Goal: Task Accomplishment & Management: Use online tool/utility

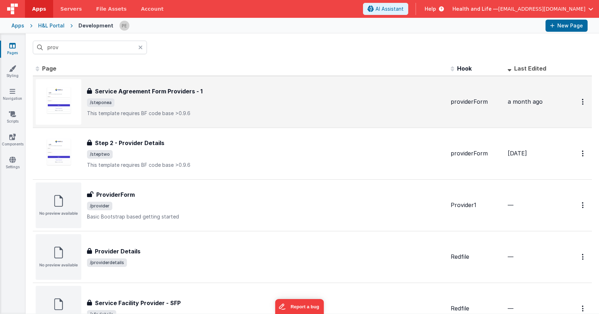
type input "prov"
click at [209, 94] on div "Service Agreement Form Providers - 1" at bounding box center [266, 91] width 358 height 9
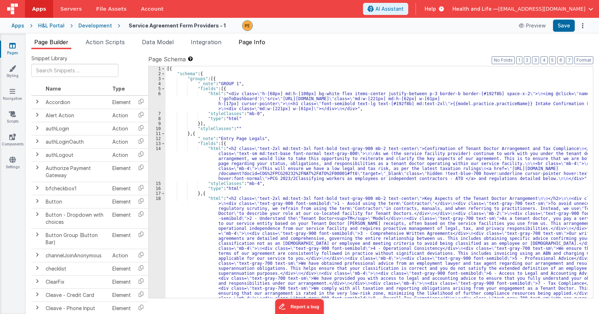
click at [255, 40] on span "Page Info" at bounding box center [252, 42] width 27 height 7
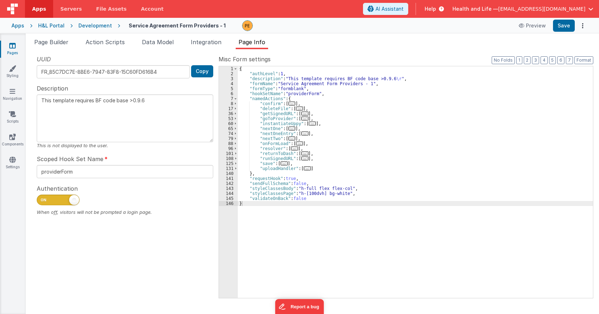
click at [98, 25] on div "Development" at bounding box center [95, 25] width 34 height 7
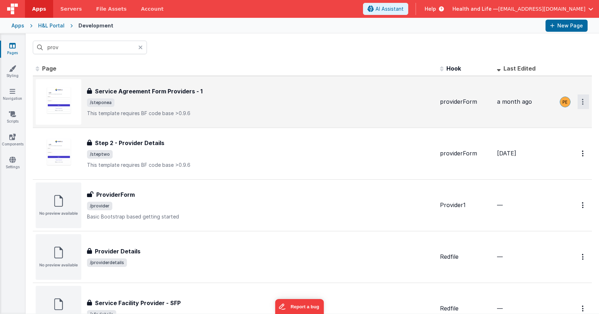
click at [578, 101] on button "Options" at bounding box center [583, 102] width 11 height 15
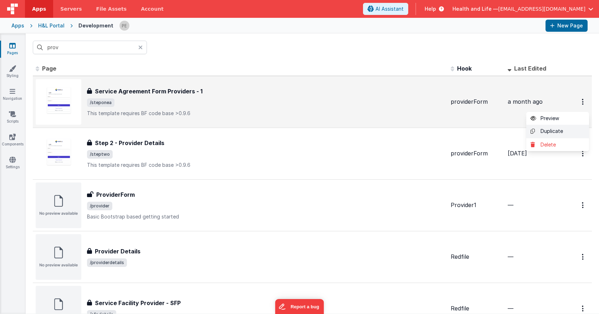
click at [541, 132] on link "Duplicate" at bounding box center [558, 132] width 63 height 14
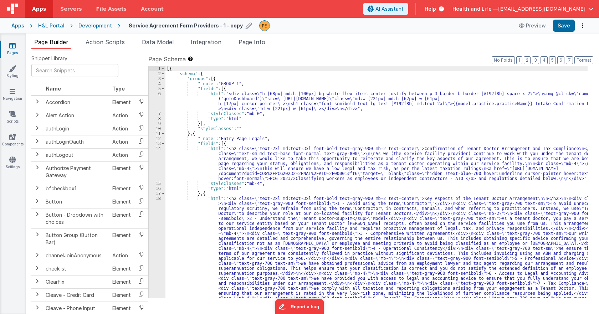
click at [246, 25] on icon at bounding box center [249, 26] width 6 height 10
drag, startPoint x: 202, startPoint y: 25, endPoint x: 179, endPoint y: 27, distance: 23.3
click at [179, 27] on input "Service Agreement Form Providers - 1 - copy" at bounding box center [173, 25] width 89 height 11
type input "Service Agreement Form Providers Legales"
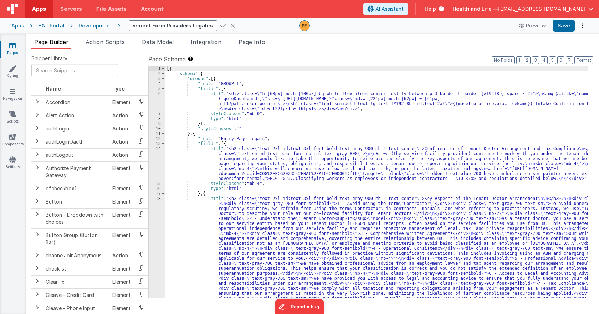
type textarea "This template requires BF code base >0.9.6"
type input "Service Agreement Form Providers Legalese"
type textarea "This template requires BF code base >0.9.6"
type input "Service Agreement Form Providers Legalese"
type textarea "This template requires BF code base >0.9.6"
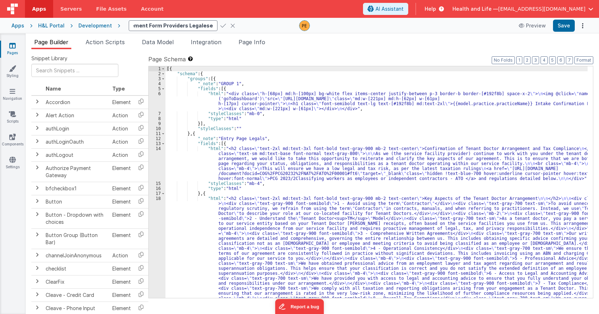
type input "Service Agreement Form Providers Legalese N"
type textarea "This template requires BF code base >0.9.6"
type input "Service Agreement Form Providers Legalese No"
type textarea "This template requires BF code base >0.9.6"
type input "Service Agreement Form Providers Legalese No"
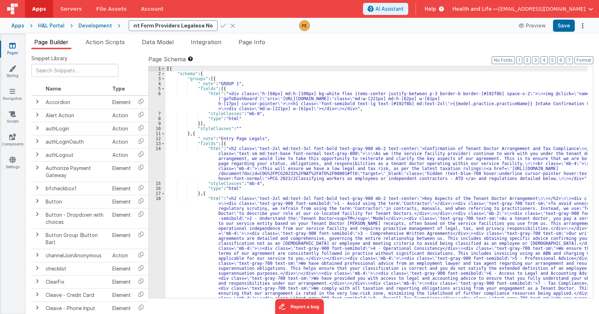
type textarea "This template requires BF code base >0.9.6"
type input "Service Agreement Form Providers Legalese No L"
type textarea "This template requires BF code base >0.9.6"
type input "Service Agreement Form Providers Legalese No Li"
type textarea "This template requires BF code base >0.9.6"
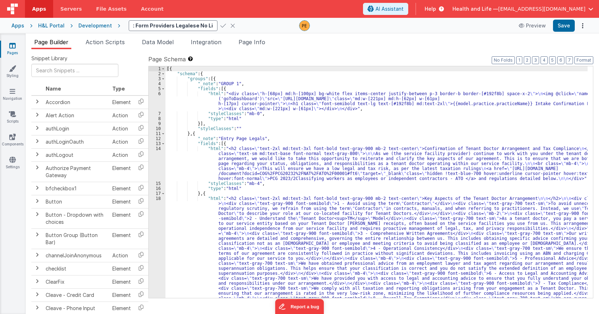
type input "Service Agreement Form Providers Legalese No Lin"
type textarea "This template requires BF code base >0.9.6"
type input "Service Agreement Form Providers Legalese No Link"
type textarea "This template requires BF code base >0.9.6"
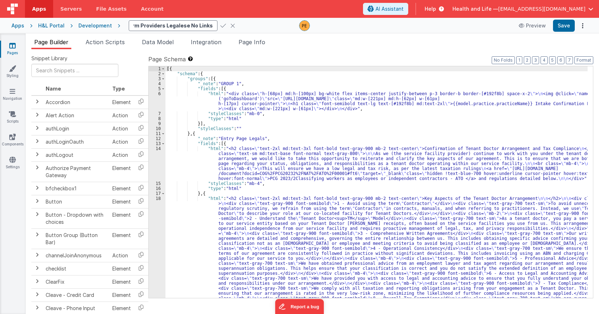
type input "Service Agreement Form Providers Legalese No Links"
click at [221, 25] on icon at bounding box center [224, 26] width 6 height 10
click at [251, 41] on span "Page Info" at bounding box center [252, 42] width 27 height 7
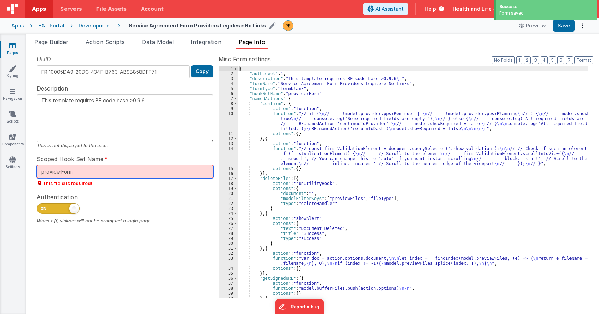
click at [98, 170] on input "providerForm" at bounding box center [125, 171] width 177 height 13
click at [133, 125] on textarea "This template requires BF code base >0.9.6" at bounding box center [125, 119] width 177 height 48
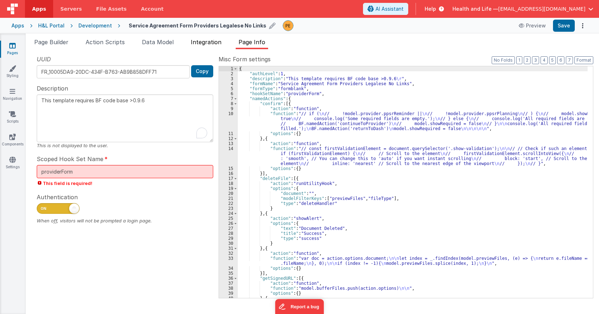
click at [198, 42] on span "Integration" at bounding box center [206, 42] width 31 height 7
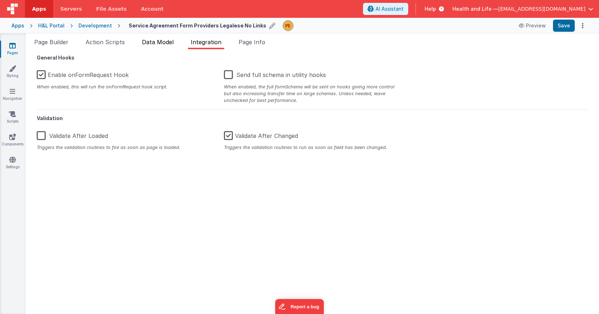
click at [154, 42] on span "Data Model" at bounding box center [158, 42] width 32 height 7
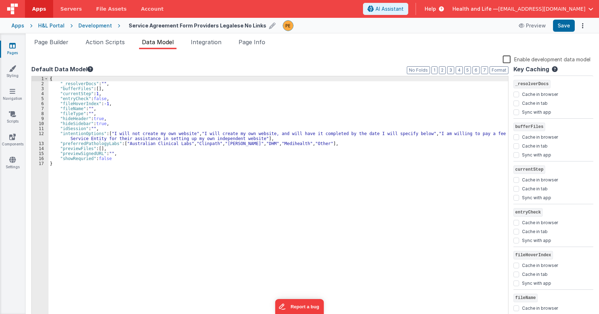
click at [88, 21] on div "Apps H&L Portal Development Service Agreement Form Providers Legalese No Links …" at bounding box center [299, 26] width 599 height 16
click at [91, 26] on div "Development" at bounding box center [95, 25] width 34 height 7
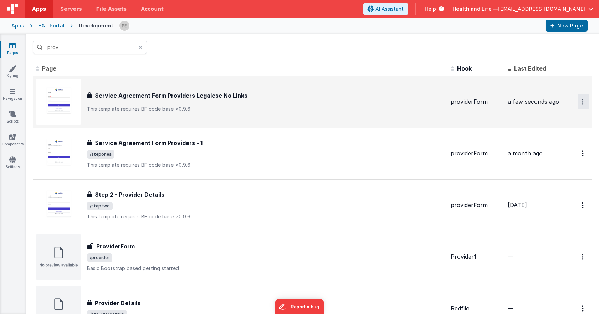
click at [578, 102] on button "Options" at bounding box center [583, 102] width 11 height 15
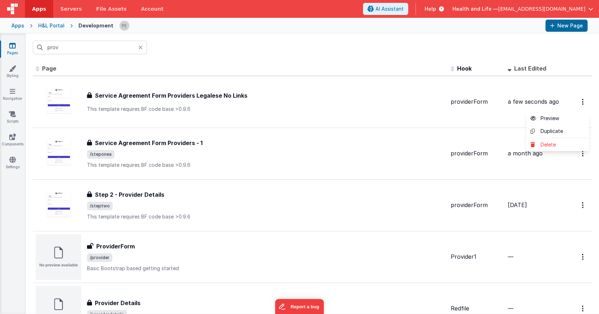
click at [262, 66] on button at bounding box center [299, 157] width 599 height 314
click at [15, 95] on icon at bounding box center [13, 91] width 6 height 7
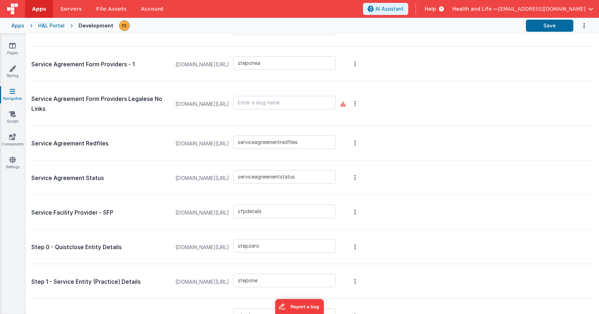
scroll to position [1570, 0]
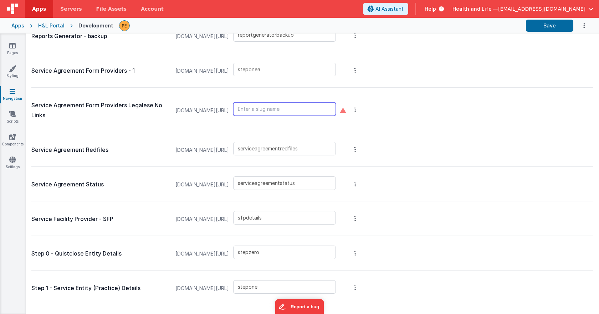
click at [282, 110] on input "text" at bounding box center [284, 109] width 103 height 14
type input "steponeb"
click at [269, 94] on div "steponeb" at bounding box center [286, 110] width 107 height 37
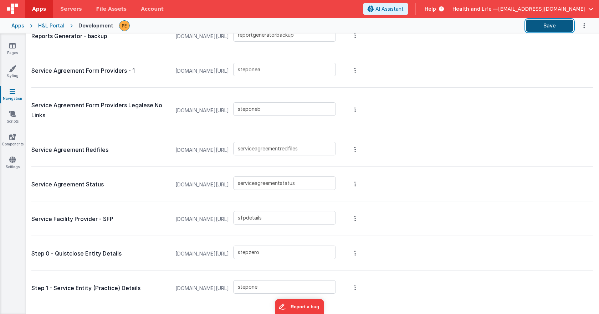
click at [555, 23] on button "Save" at bounding box center [549, 26] width 47 height 12
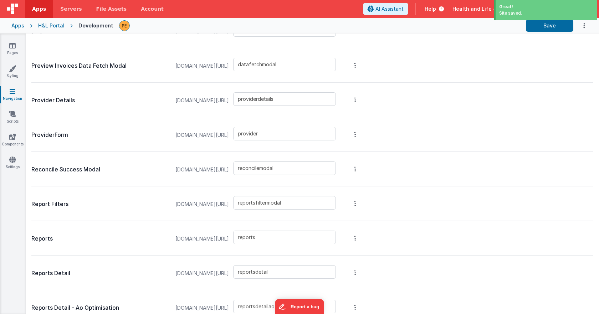
scroll to position [1106, 0]
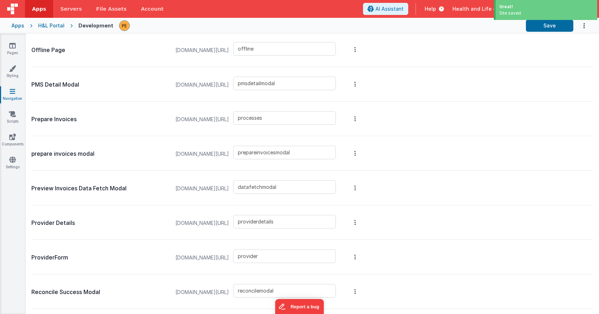
click at [14, 39] on div "Pages Styling Navigation Scripts Components Settings" at bounding box center [13, 174] width 26 height 281
click at [12, 45] on icon at bounding box center [12, 45] width 6 height 7
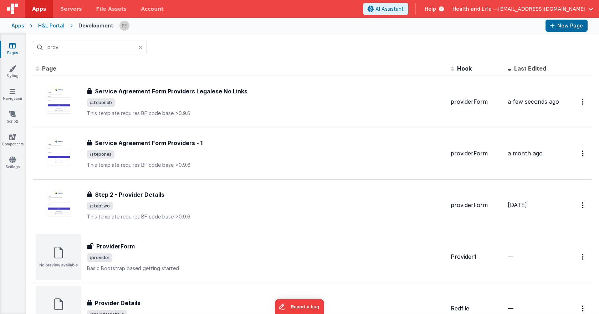
click at [141, 47] on icon at bounding box center [140, 48] width 4 height 6
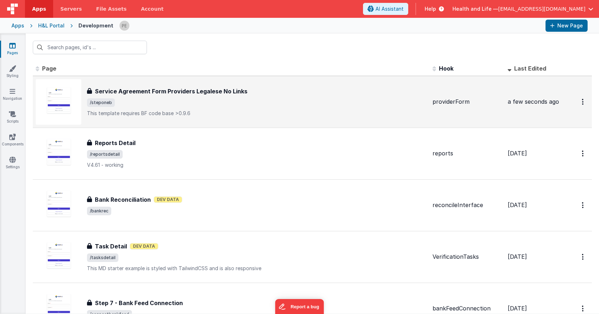
click at [204, 91] on h3 "Service Agreement Form Providers Legalese No Links" at bounding box center [171, 91] width 153 height 9
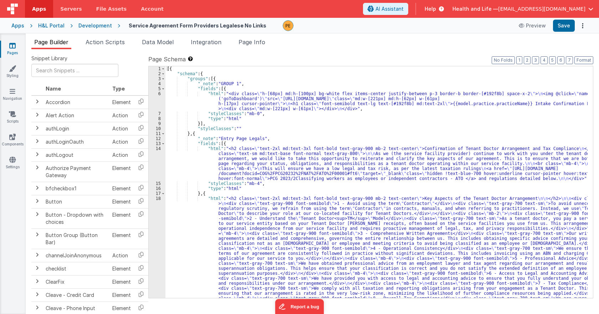
click at [103, 36] on div "Page Builder Action Scripts Data Model Integration Page Info Snippet Library Na…" at bounding box center [313, 174] width 574 height 281
click at [211, 158] on div "[{ "schema" : { "groups" : [{ "_note" : "GROUP 1" , "fields" : [{ "html" : "<di…" at bounding box center [377, 247] width 422 height 362
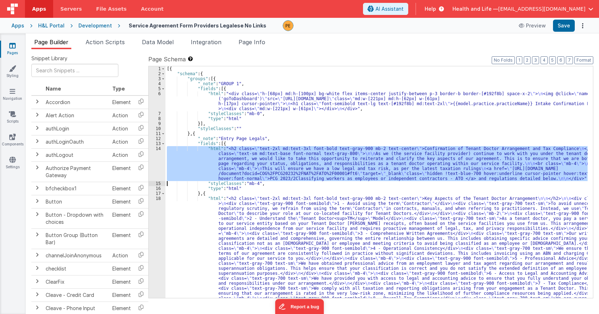
click at [161, 159] on div "14" at bounding box center [157, 163] width 17 height 35
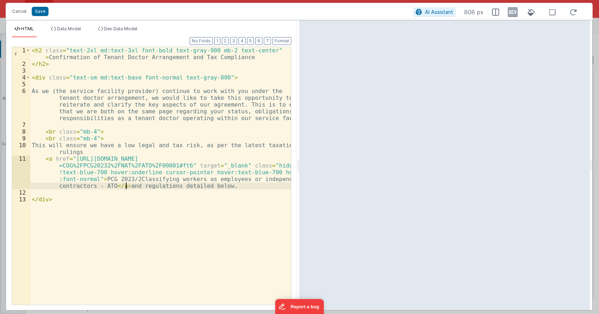
click at [127, 185] on div "< h2 class = "text-2xl md:text-3xl font-bold text-gray-900 mb-2 text-center" > …" at bounding box center [160, 186] width 261 height 278
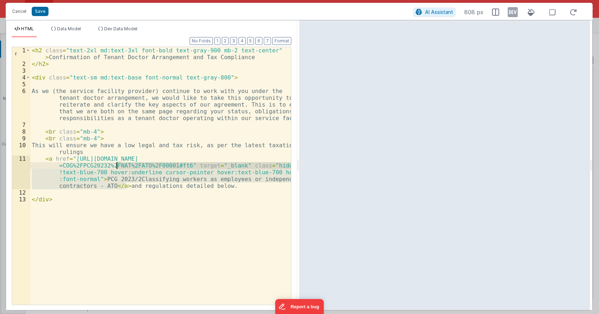
drag, startPoint x: 126, startPoint y: 186, endPoint x: 116, endPoint y: 169, distance: 20.1
click at [116, 169] on div "< h2 class = "text-2xl md:text-3xl font-bold text-gray-900 mb-2 text-center" > …" at bounding box center [160, 186] width 261 height 278
click at [15, 13] on button "Cancel" at bounding box center [19, 11] width 21 height 10
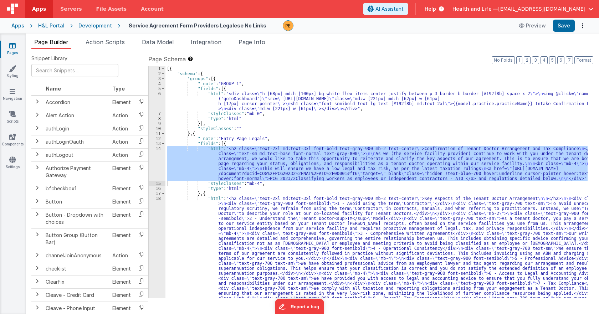
scroll to position [64, 0]
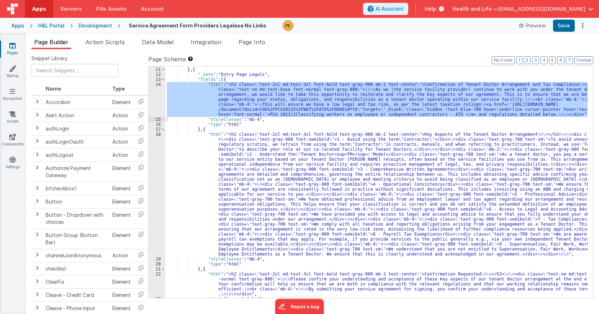
click at [218, 173] on div ""styleClasses" : "" } , { "_note" : "Entry Page Legals" , "fields" : [{ "html" …" at bounding box center [377, 183] width 422 height 242
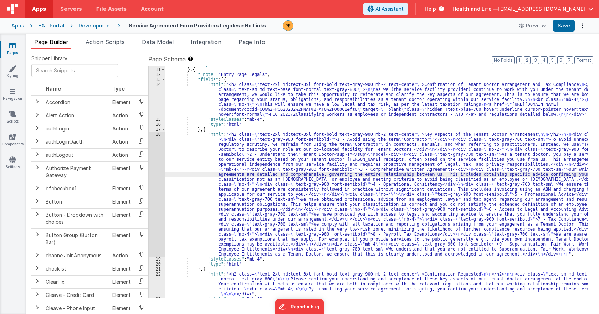
click at [158, 171] on div "18" at bounding box center [157, 194] width 17 height 125
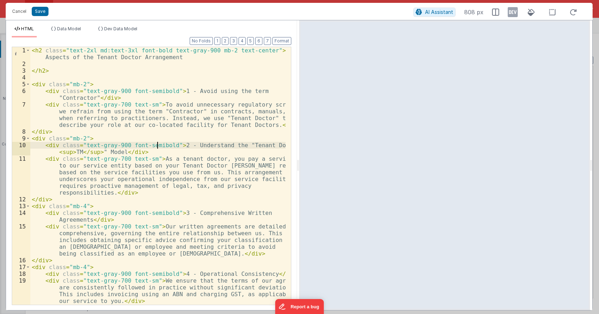
click at [276, 143] on div "< h2 class = "text-2xl md:text-3xl font-bold text-gray-900 mb-2 text-center" > …" at bounding box center [157, 186] width 255 height 278
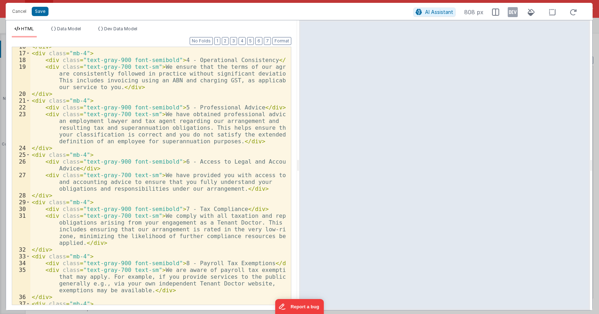
scroll to position [278, 0]
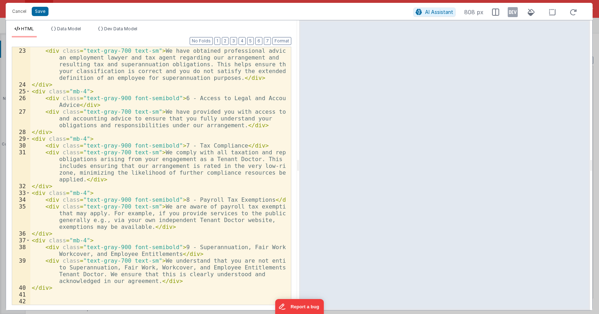
click at [243, 158] on div "< div class = "text-gray-900 font-semibold" > 5 - Professional Advice </ div > …" at bounding box center [157, 177] width 255 height 272
drag, startPoint x: 225, startPoint y: 221, endPoint x: 287, endPoint y: 181, distance: 73.5
click at [226, 221] on div "< div class = "text-gray-900 font-semibold" > 5 - Professional Advice </ div > …" at bounding box center [157, 177] width 255 height 272
click at [172, 246] on div "< div class = "text-gray-900 font-semibold" > 5 - Professional Advice </ div > …" at bounding box center [157, 177] width 255 height 272
click at [150, 282] on div "< div class = "text-gray-900 font-semibold" > 5 - Professional Advice </ div > …" at bounding box center [157, 177] width 255 height 272
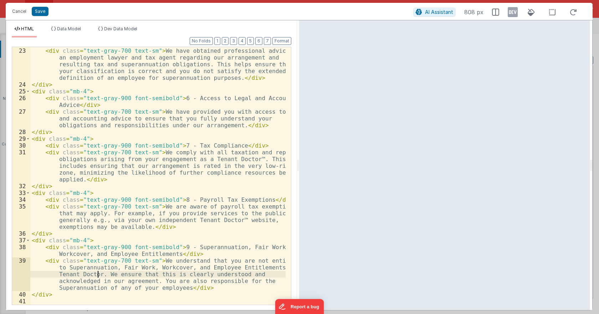
click at [99, 274] on div "< div class = "text-gray-900 font-semibold" > 5 - Professional Advice </ div > …" at bounding box center [157, 177] width 255 height 272
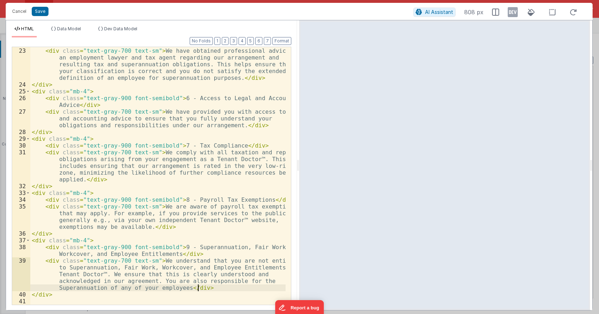
click at [212, 289] on div "< div class = "text-gray-900 font-semibold" > 5 - Professional Advice </ div > …" at bounding box center [157, 177] width 255 height 272
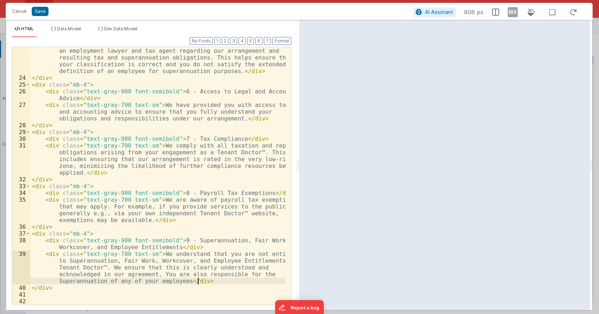
scroll to position [284, 0]
click at [179, 281] on div "< div class = "text-gray-700 text-sm" > We have obtained professional advice fr…" at bounding box center [157, 190] width 255 height 299
click at [183, 273] on div "< div class = "text-gray-700 text-sm" > We have obtained professional advice fr…" at bounding box center [157, 190] width 255 height 299
click at [179, 286] on div "< div class = "text-gray-700 text-sm" > We have obtained professional advice fr…" at bounding box center [157, 190] width 255 height 299
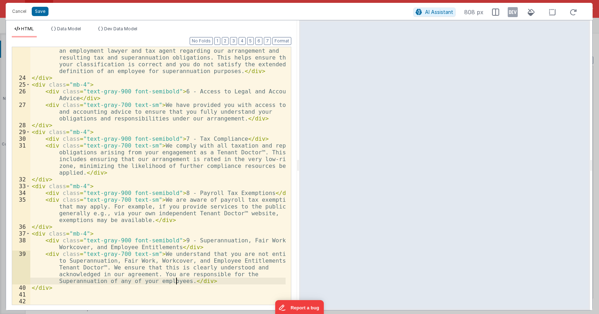
click at [176, 282] on div "< div class = "text-gray-700 text-sm" > We have obtained professional advice fr…" at bounding box center [157, 190] width 255 height 299
drag, startPoint x: 151, startPoint y: 282, endPoint x: 127, endPoint y: 283, distance: 23.9
click at [127, 283] on div "< div class = "text-gray-700 text-sm" > We have obtained professional advice fr…" at bounding box center [157, 190] width 255 height 299
click at [44, 12] on button "Save" at bounding box center [40, 11] width 17 height 9
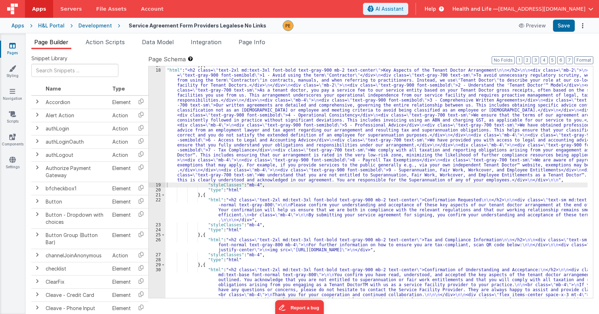
scroll to position [150, 0]
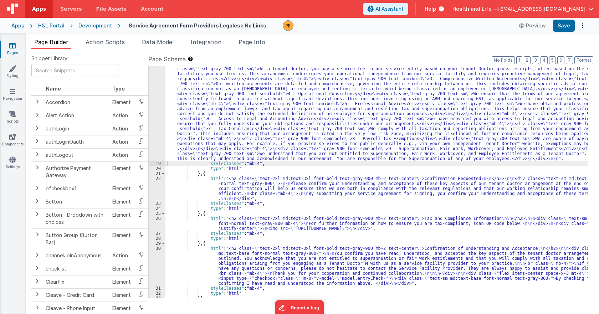
click at [262, 187] on div ""html" : "<h2 class= \" text-2xl md:text-3xl font-bold text-gray-900 mb-2 text-…" at bounding box center [377, 222] width 422 height 352
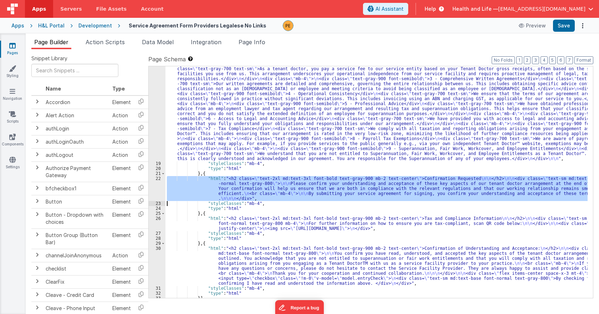
click at [160, 184] on div "22" at bounding box center [157, 188] width 17 height 25
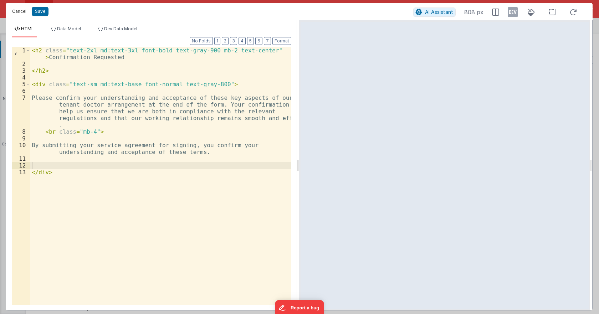
click at [20, 11] on button "Cancel" at bounding box center [19, 11] width 21 height 10
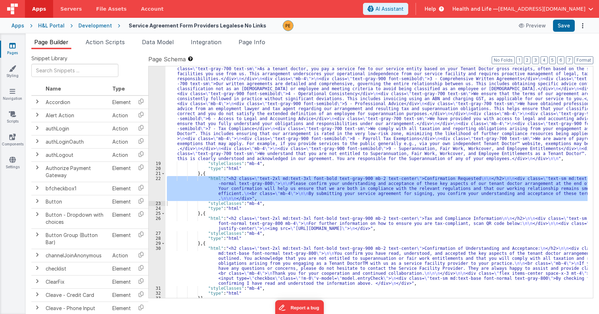
scroll to position [193, 0]
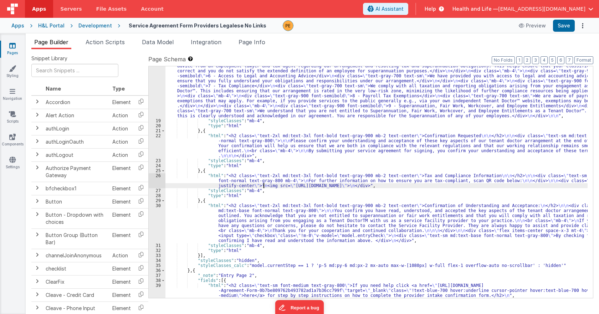
click at [264, 184] on div ""html" : "<h2 class= \" text-2xl md:text-3xl font-bold text-gray-900 mb-2 text-…" at bounding box center [377, 180] width 422 height 352
click at [155, 183] on div "26" at bounding box center [157, 180] width 17 height 15
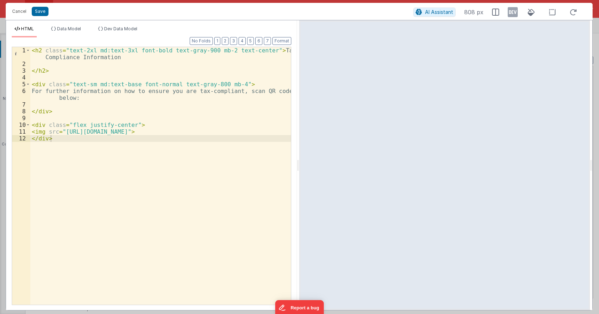
click at [22, 6] on div "Cancel Save AI Assistant 808 px" at bounding box center [299, 11] width 587 height 17
click at [21, 7] on button "Cancel" at bounding box center [19, 11] width 21 height 10
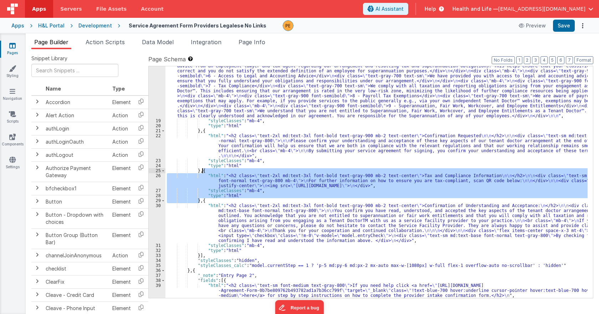
drag, startPoint x: 201, startPoint y: 201, endPoint x: 203, endPoint y: 170, distance: 31.1
click at [203, 170] on div ""html" : "<h2 class= \" text-2xl md:text-3xl font-bold text-gray-900 mb-2 text-…" at bounding box center [377, 180] width 422 height 352
click at [255, 191] on div ""html" : "<h2 class= \" text-2xl md:text-3xl font-bold text-gray-900 mb-2 text-…" at bounding box center [377, 182] width 422 height 232
drag, startPoint x: 200, startPoint y: 203, endPoint x: 202, endPoint y: 173, distance: 30.0
click at [202, 173] on div ""html" : "<h2 class= \" text-2xl md:text-3xl font-bold text-gray-900 mb-2 text-…" at bounding box center [377, 180] width 422 height 352
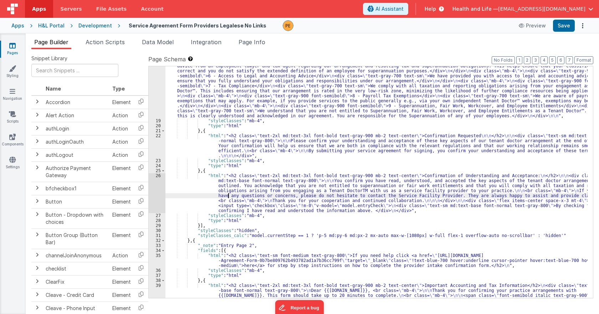
click at [229, 194] on div ""html" : "<h2 class= \" text-2xl md:text-3xl font-bold text-gray-900 mb-2 text-…" at bounding box center [377, 192] width 422 height 377
click at [162, 189] on div "26" at bounding box center [157, 193] width 17 height 40
click at [160, 189] on div "26" at bounding box center [157, 193] width 17 height 40
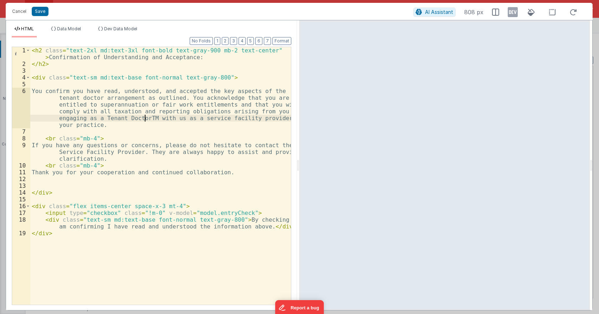
click at [144, 118] on div "< h2 class = "text-2xl md:text-3xl font-bold text-gray-900 mb-2 text-center" > …" at bounding box center [160, 186] width 261 height 278
click at [43, 11] on button "Save" at bounding box center [40, 11] width 17 height 9
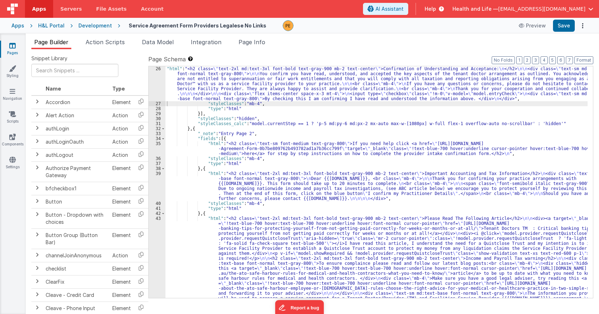
scroll to position [343, 0]
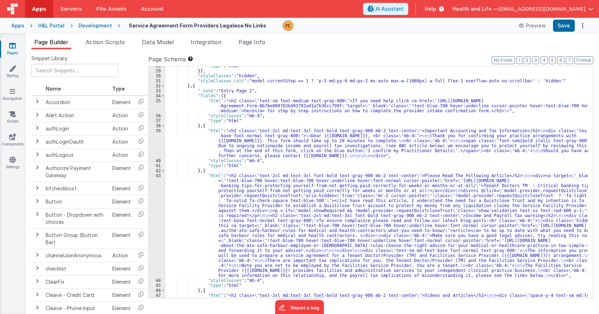
click at [261, 109] on div ""type" : "html" }] , "styleClasses" : "hidden" , "styleClasses_calc" : "model.c…" at bounding box center [377, 222] width 422 height 317
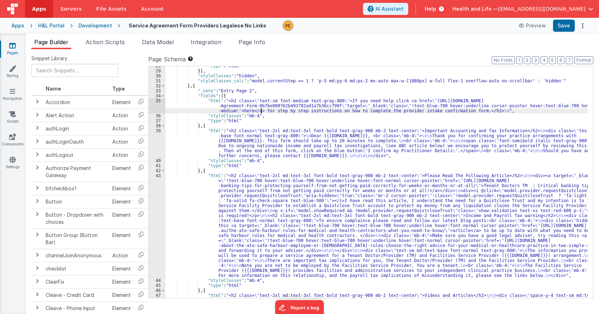
click at [188, 103] on div ""type" : "html" }] , "styleClasses" : "hidden" , "styleClasses_calc" : "model.c…" at bounding box center [377, 222] width 422 height 317
click at [161, 107] on div "35" at bounding box center [157, 105] width 17 height 15
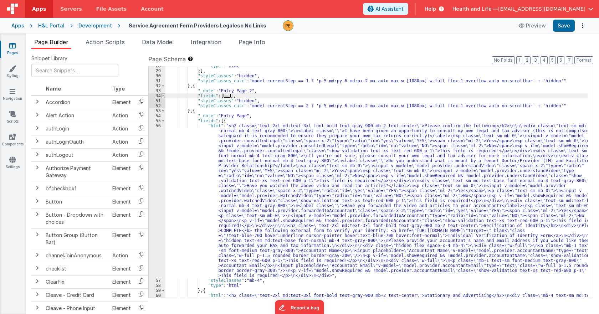
click at [164, 96] on span at bounding box center [163, 95] width 4 height 5
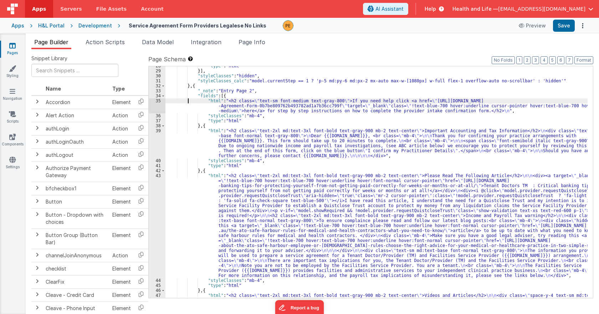
click at [184, 115] on div ""type" : "html" }] , "styleClasses" : "hidden" , "styleClasses_calc" : "model.c…" at bounding box center [377, 222] width 422 height 317
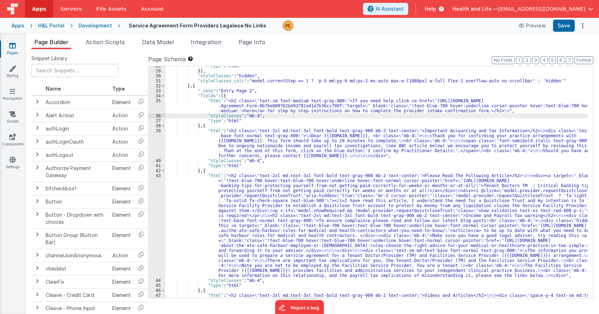
click at [154, 109] on div "35" at bounding box center [157, 105] width 17 height 15
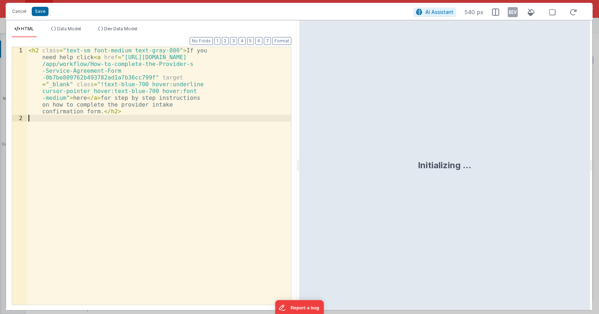
click at [154, 109] on div "< h2 class = "text-sm font-medium text-gray-800" > If you need help click < a h…" at bounding box center [159, 213] width 264 height 333
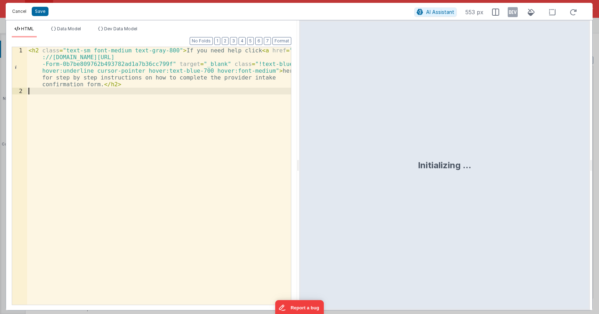
click at [21, 14] on button "Cancel" at bounding box center [19, 11] width 21 height 10
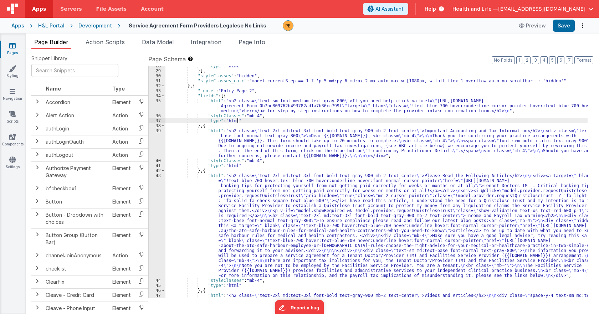
drag, startPoint x: 255, startPoint y: 118, endPoint x: 279, endPoint y: 117, distance: 24.0
click at [258, 118] on div ""type" : "html" }] , "styleClasses" : "hidden" , "styleClasses_calc" : "model.c…" at bounding box center [377, 222] width 422 height 317
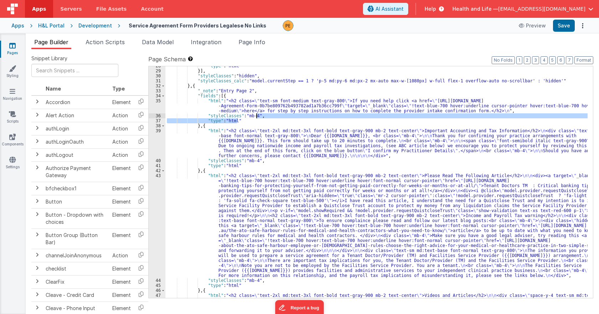
click at [255, 116] on div ""type" : "html" }] , "styleClasses" : "hidden" , "styleClasses_calc" : "model.c…" at bounding box center [377, 182] width 422 height 232
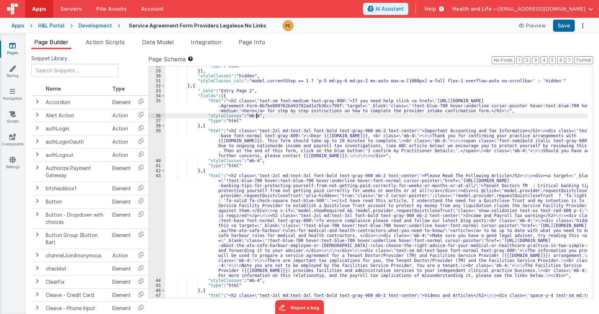
click at [254, 115] on div ""type" : "html" }] , "styleClasses" : "hidden" , "styleClasses_calc" : "model.c…" at bounding box center [377, 222] width 422 height 317
click at [275, 122] on div ""type" : "html" }] , "styleClasses" : "hidden" , "styleClasses_calc" : "model.c…" at bounding box center [377, 222] width 422 height 317
click at [273, 106] on div ""type" : "html" }] , "styleClasses" : "hidden" , "styleClasses_calc" : "model.c…" at bounding box center [377, 222] width 422 height 317
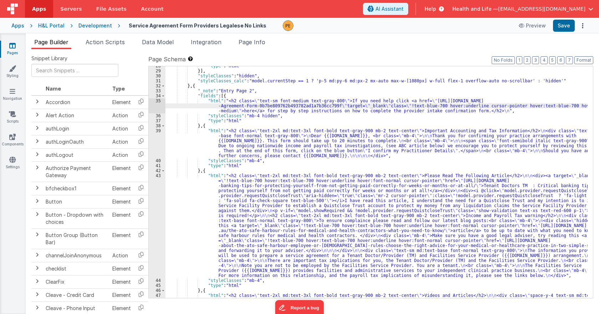
click at [233, 141] on div ""type" : "html" }] , "styleClasses" : "hidden" , "styleClasses_calc" : "model.c…" at bounding box center [377, 222] width 422 height 317
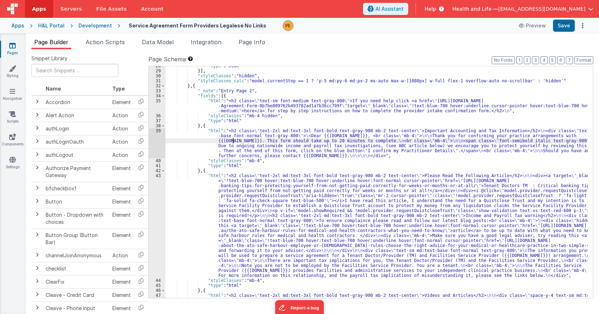
click at [153, 142] on div "39" at bounding box center [157, 143] width 17 height 30
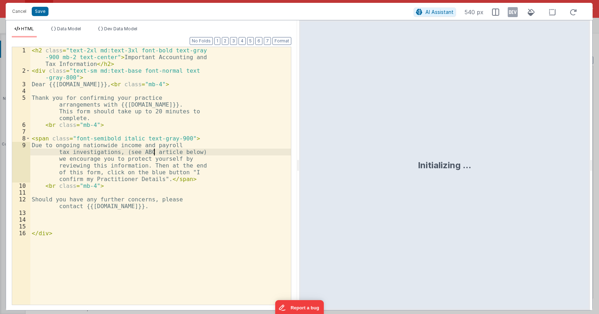
click at [155, 142] on div "< h2 class = "text-2xl md:text-3xl font-bold text-gray -900 mb-2 text-center" >…" at bounding box center [160, 189] width 261 height 285
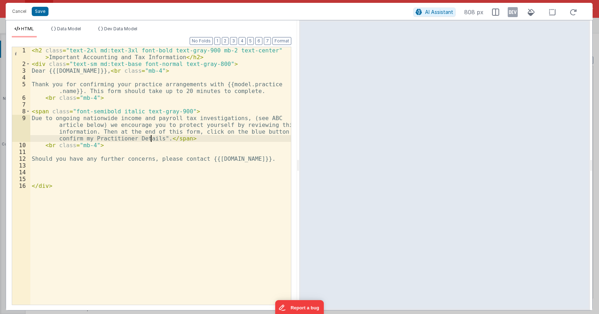
click at [150, 135] on div "< h2 class = "text-2xl md:text-3xl font-bold text-gray-900 mb-2 text-center" > …" at bounding box center [160, 186] width 261 height 278
drag, startPoint x: 101, startPoint y: 124, endPoint x: 248, endPoint y: 118, distance: 147.5
click at [248, 118] on div "< h2 class = "text-2xl md:text-3xl font-bold text-gray-900 mb-2 text-center" > …" at bounding box center [160, 186] width 261 height 278
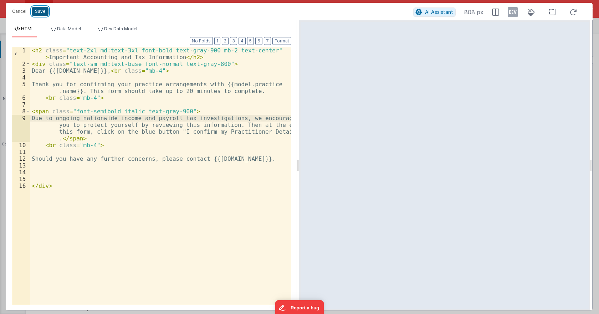
click at [46, 15] on button "Save" at bounding box center [40, 11] width 17 height 9
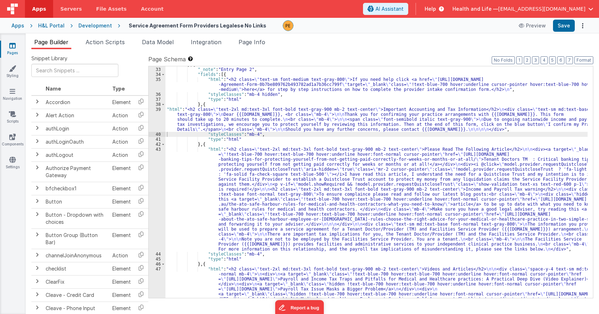
scroll to position [407, 0]
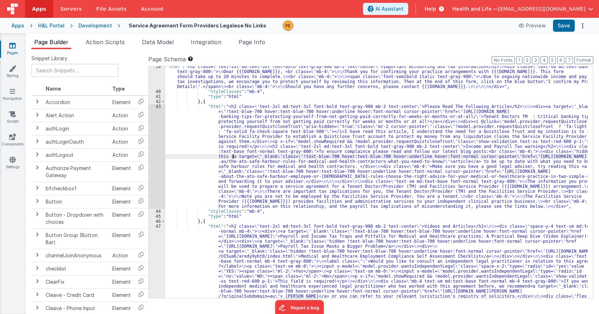
click at [233, 157] on div ""html" : "<h2 class= \" text-2xl md:text-3xl font-bold text-gray-900 mb-2 text-…" at bounding box center [377, 232] width 422 height 337
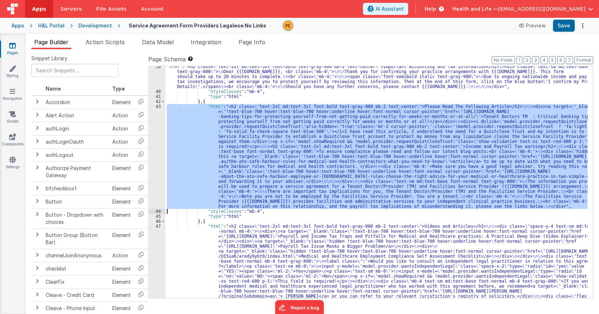
click at [159, 147] on div "43" at bounding box center [157, 156] width 17 height 105
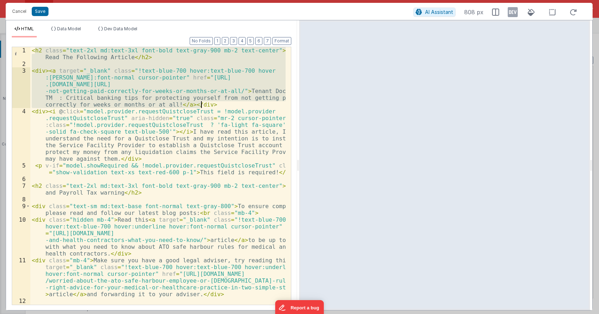
drag, startPoint x: 34, startPoint y: 50, endPoint x: 206, endPoint y: 105, distance: 180.8
click at [206, 105] on div "< h2 class = "text-2xl md:text-3xl font-bold text-gray-900 mb-2 text-center" > …" at bounding box center [157, 186] width 255 height 278
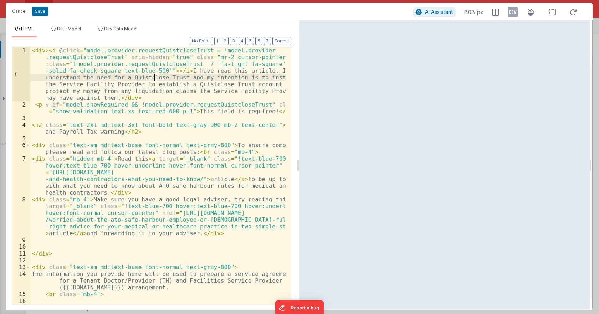
click at [155, 81] on div "< div > < i @ click = "model.provider.requestQuistcloseTrust = !model.provider …" at bounding box center [157, 210] width 255 height 326
click at [185, 80] on div "< div > < i @ click = "model.provider.requestQuistcloseTrust = !model.provider …" at bounding box center [157, 210] width 255 height 326
drag, startPoint x: 179, startPoint y: 70, endPoint x: 261, endPoint y: 70, distance: 81.4
click at [261, 70] on div "< div > < i @ click = "model.provider.requestQuistcloseTrust = !model.provider …" at bounding box center [157, 210] width 255 height 326
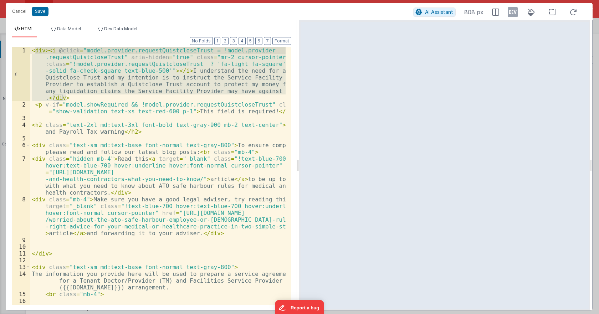
drag, startPoint x: 82, startPoint y: 98, endPoint x: 35, endPoint y: 50, distance: 67.6
click at [35, 49] on div "< div > < i @ click = "model.provider.requestQuistcloseTrust = !model.provider …" at bounding box center [157, 210] width 255 height 326
click at [76, 96] on div "< div > < i @ click = "model.provider.requestQuistcloseTrust = !model.provider …" at bounding box center [157, 176] width 255 height 258
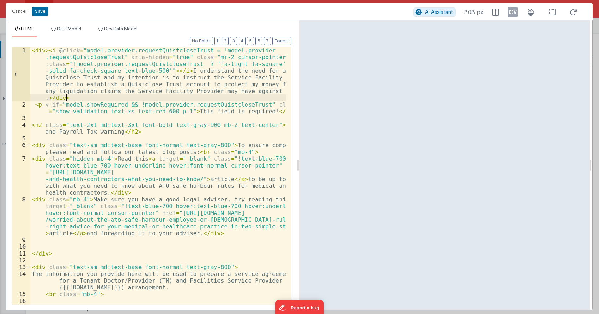
click at [78, 101] on div "< div > < i @ click = "model.provider.requestQuistcloseTrust = !model.provider …" at bounding box center [157, 210] width 255 height 326
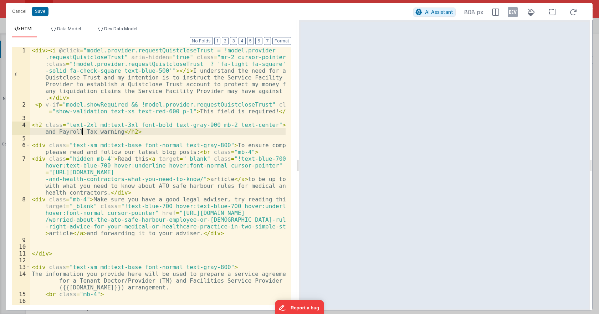
click at [81, 131] on div "< div > < i @ click = "model.provider.requestQuistcloseTrust = !model.provider …" at bounding box center [157, 210] width 255 height 326
click at [81, 130] on div "< div > < i @ click = "model.provider.requestQuistcloseTrust = !model.provider …" at bounding box center [157, 210] width 255 height 326
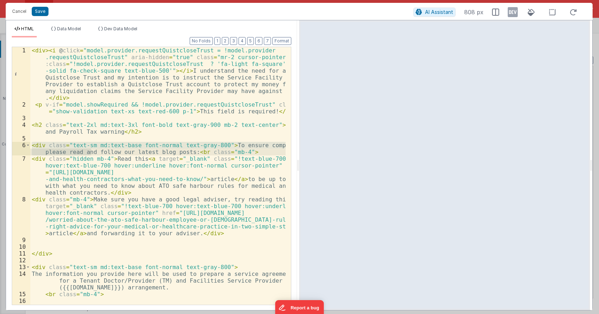
drag, startPoint x: 32, startPoint y: 144, endPoint x: 91, endPoint y: 154, distance: 60.1
click at [91, 154] on div "< div > < i @ click = "model.provider.requestQuistcloseTrust = !model.provider …" at bounding box center [157, 210] width 255 height 326
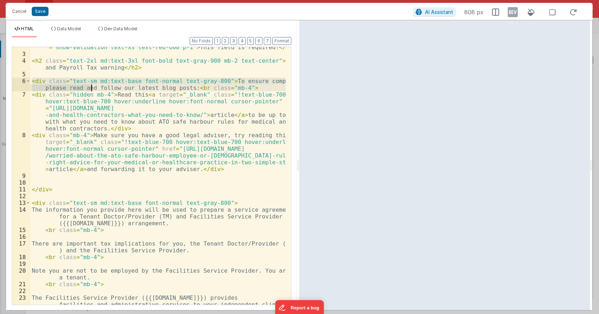
scroll to position [64, 0]
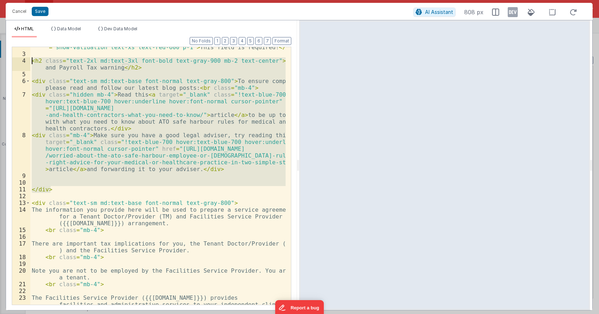
drag, startPoint x: 47, startPoint y: 165, endPoint x: 29, endPoint y: 64, distance: 103.3
click at [29, 64] on div "2 3 4 5 6 7 8 9 10 11 12 13 14 15 16 17 18 19 20 21 22 23 24 25 < p v-if = "mod…" at bounding box center [152, 176] width 280 height 259
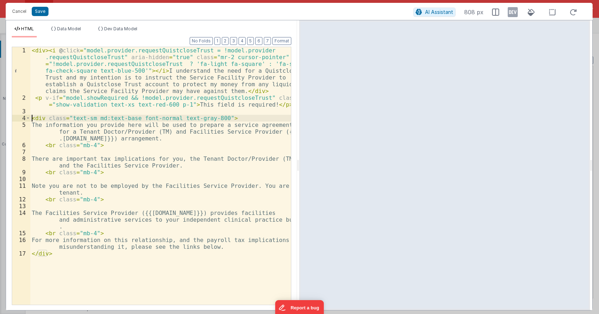
click at [115, 132] on div "< div > < i @ click = "model.provider.requestQuistcloseTrust = !model.provider …" at bounding box center [160, 203] width 261 height 312
click at [116, 130] on div "< div > < i @ click = "model.provider.requestQuistcloseTrust = !model.provider …" at bounding box center [160, 203] width 261 height 312
drag, startPoint x: 163, startPoint y: 133, endPoint x: 152, endPoint y: 133, distance: 10.7
click at [152, 133] on div "< div > < i @ click = "model.provider.requestQuistcloseTrust = !model.provider …" at bounding box center [160, 203] width 261 height 312
click at [182, 134] on div "< div > < i @ click = "model.provider.requestQuistcloseTrust = !model.provider …" at bounding box center [160, 203] width 261 height 312
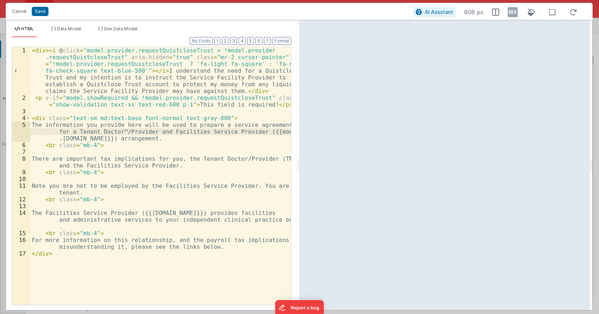
click at [137, 137] on div "< div > < i @ click = "model.provider.requestQuistcloseTrust = !model.provider …" at bounding box center [160, 203] width 261 height 312
click at [137, 138] on div "< div > < i @ click = "model.provider.requestQuistcloseTrust = !model.provider …" at bounding box center [160, 203] width 261 height 312
click at [138, 156] on div "< div > < i @ click = "model.provider.requestQuistcloseTrust = !model.provider …" at bounding box center [160, 203] width 261 height 312
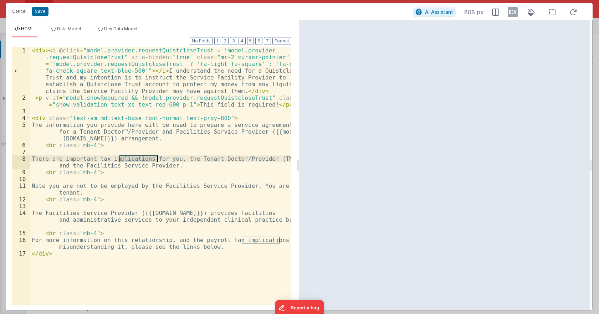
click at [138, 156] on div "< div > < i @ click = "model.provider.requestQuistcloseTrust = !model.provider …" at bounding box center [160, 203] width 261 height 312
drag, startPoint x: 285, startPoint y: 159, endPoint x: 270, endPoint y: 158, distance: 14.6
click at [270, 158] on div "< div > < i @ click = "model.provider.requestQuistcloseTrust = !model.provider …" at bounding box center [160, 203] width 261 height 312
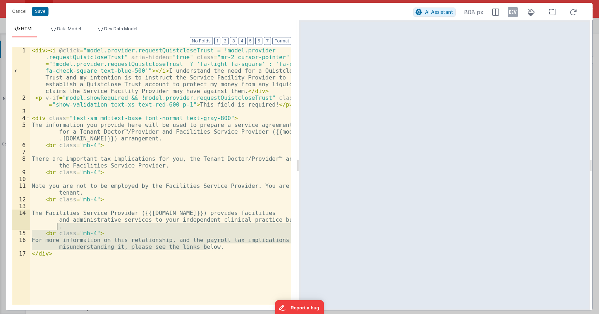
drag, startPoint x: 213, startPoint y: 247, endPoint x: 17, endPoint y: 226, distance: 197.0
click at [17, 226] on div "1 2 3 4 5 6 7 8 9 10 11 12 13 14 15 16 17 < div > < i @ click = "model.provider…" at bounding box center [152, 176] width 280 height 259
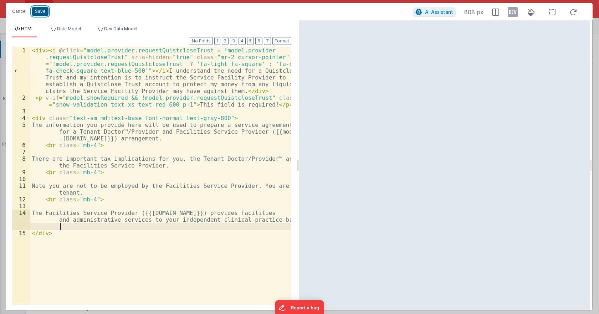
click at [40, 8] on button "Save" at bounding box center [40, 11] width 17 height 9
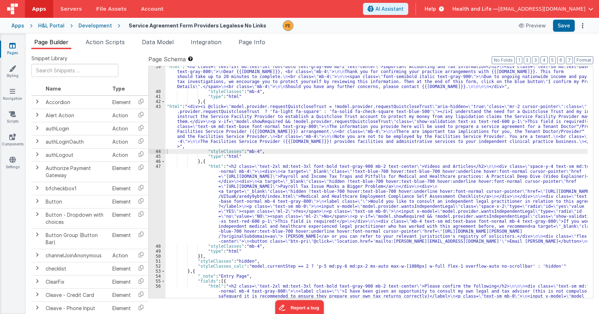
scroll to position [428, 0]
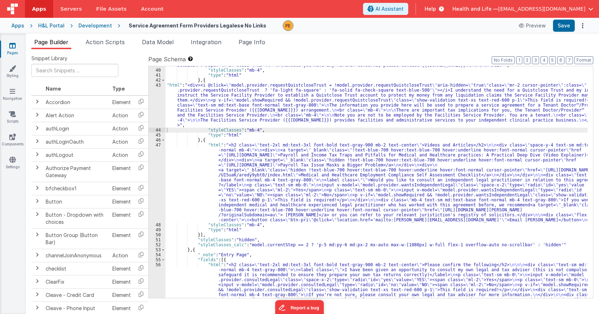
click at [237, 177] on div ""html" : "<h2 class= \" text-2xl md:text-3xl font-bold text-gray-900 mb-2 text-…" at bounding box center [377, 249] width 422 height 412
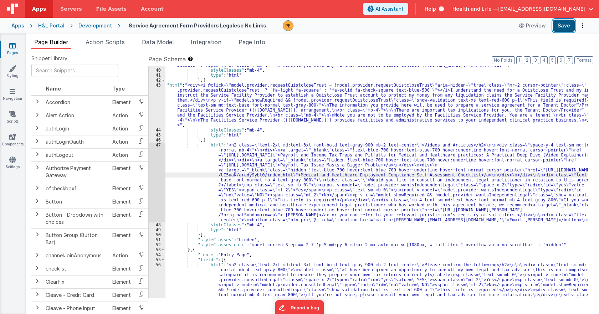
click at [572, 23] on button "Save" at bounding box center [564, 26] width 22 height 12
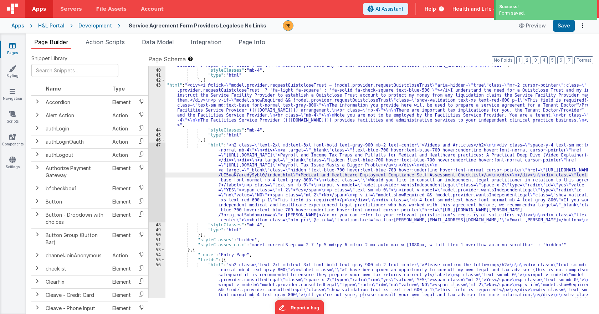
click at [219, 170] on div ""html" : "<h2 class= \" text-2xl md:text-3xl font-bold text-gray-900 mb-2 text-…" at bounding box center [377, 249] width 422 height 412
click at [159, 173] on div "47" at bounding box center [157, 183] width 17 height 80
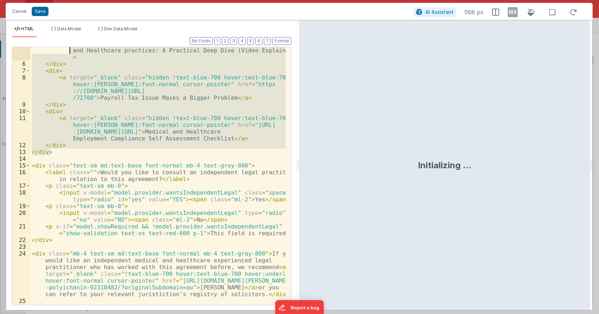
scroll to position [0, 0]
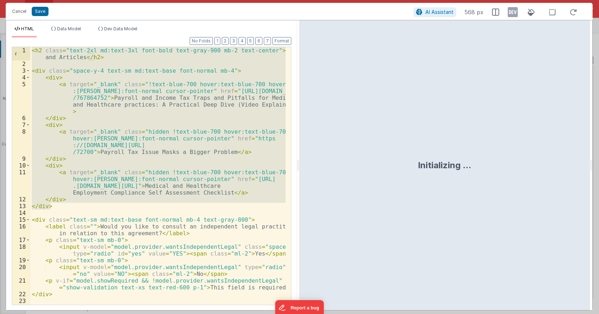
drag, startPoint x: 53, startPoint y: 125, endPoint x: 29, endPoint y: 50, distance: 78.5
click at [29, 50] on div "1 2 3 4 5 6 7 8 9 10 11 12 13 14 15 16 17 18 19 20 21 22 23 24 < h2 class = "te…" at bounding box center [152, 176] width 280 height 259
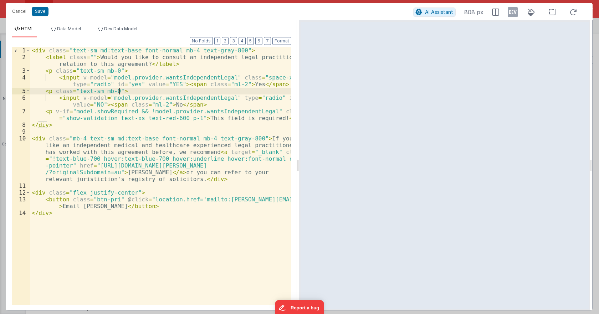
click at [158, 91] on div "< div class = "text-sm md:text-base font-normal mb-4 text-gray-800" > < label c…" at bounding box center [160, 183] width 261 height 272
click at [157, 105] on div "< div class = "text-sm md:text-base font-normal mb-4 text-gray-800" > < label c…" at bounding box center [160, 183] width 261 height 272
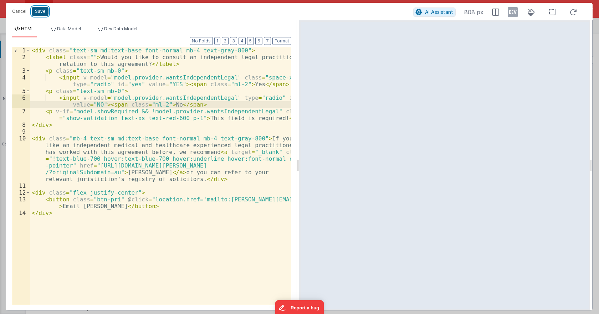
click at [45, 8] on button "Save" at bounding box center [40, 11] width 17 height 9
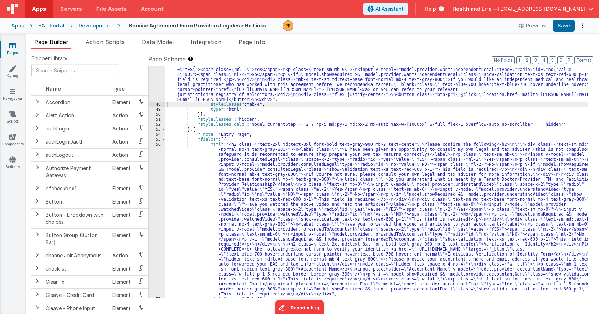
scroll to position [535, 0]
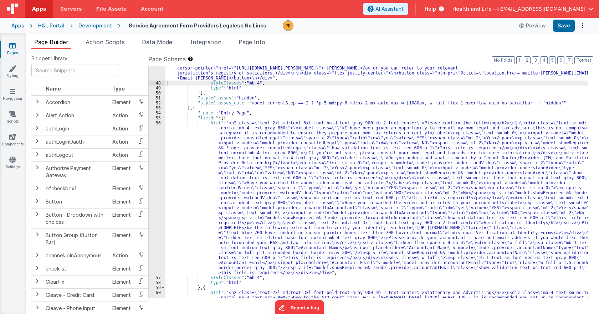
click at [239, 157] on div ""html" : "<div class= \" text-sm md:text-base font-normal mb-4 text-gray-800 \"…" at bounding box center [377, 247] width 422 height 422
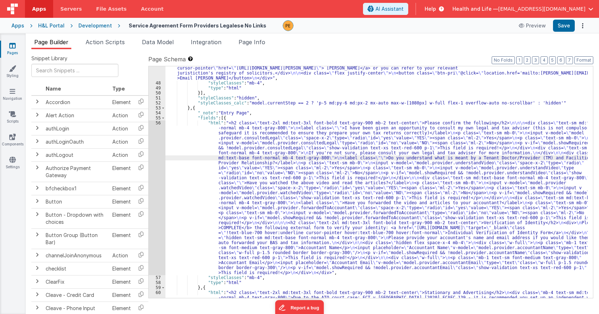
click at [160, 160] on div "56" at bounding box center [157, 198] width 17 height 155
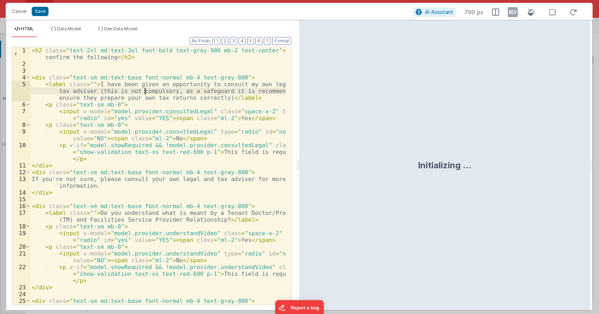
click at [146, 90] on div "< h2 class = "text-2xl md:text-3xl font-bold text-gray-900 mb-2 text-center" > …" at bounding box center [157, 189] width 255 height 285
click at [148, 96] on div "< h2 class = "text-2xl md:text-3xl font-bold text-gray-900 mb-2 text-center" > …" at bounding box center [157, 189] width 255 height 285
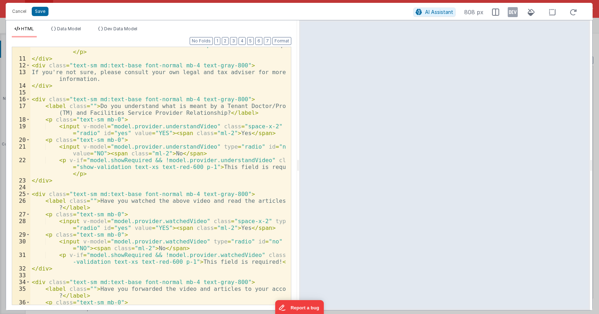
scroll to position [107, 0]
drag, startPoint x: 69, startPoint y: 113, endPoint x: 57, endPoint y: 113, distance: 11.4
click at [57, 113] on div "< p v-if = "model.showRequired && !model.provider.consultedLegal" class = "show…" at bounding box center [157, 181] width 255 height 292
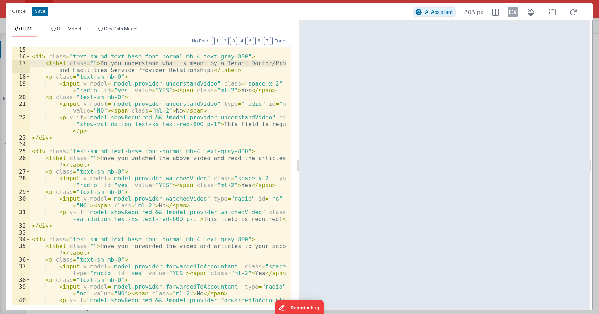
scroll to position [171, 0]
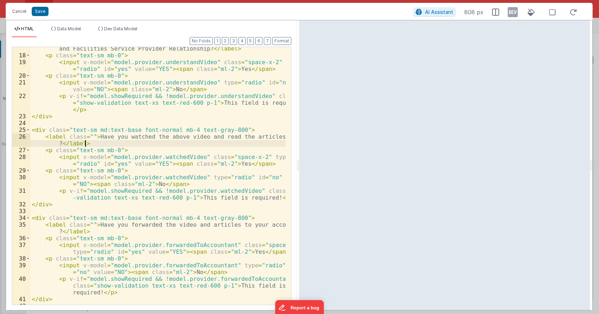
click at [101, 142] on div "< label class = "" > Do you understand what is meant by a Tenant Doctor/Provide…" at bounding box center [157, 178] width 255 height 278
click at [59, 142] on div "< label class = "" > Do you understand what is meant by a Tenant Doctor/Provide…" at bounding box center [157, 178] width 255 height 278
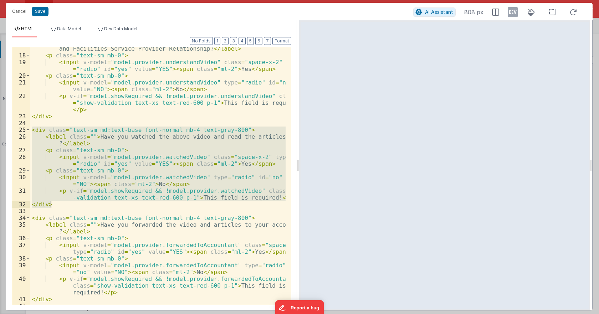
drag, startPoint x: 32, startPoint y: 130, endPoint x: 59, endPoint y: 203, distance: 78.4
click at [59, 203] on div "< label class = "" > Do you understand what is meant by a Tenant Doctor/Provide…" at bounding box center [157, 178] width 255 height 278
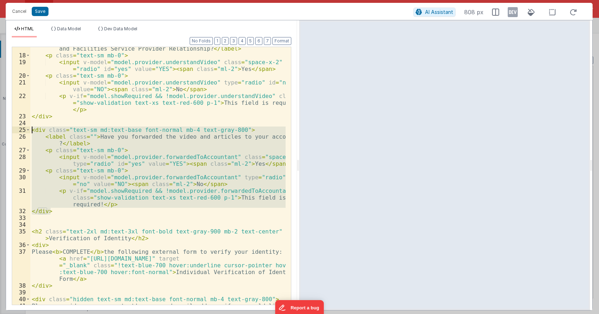
drag, startPoint x: 59, startPoint y: 213, endPoint x: 25, endPoint y: 129, distance: 90.7
click at [25, 129] on div "17 18 19 20 21 22 23 24 25 26 27 28 29 30 31 32 33 34 35 36 37 38 39 40 41 42 4…" at bounding box center [152, 176] width 280 height 259
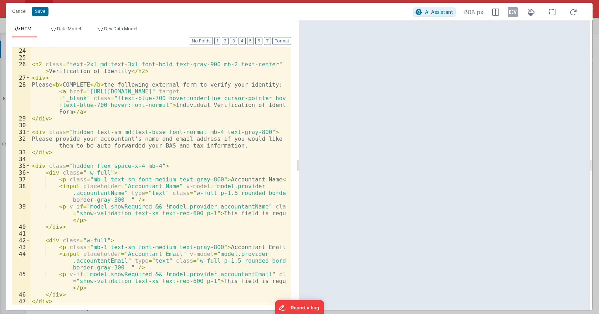
scroll to position [244, 0]
click at [42, 10] on button "Save" at bounding box center [40, 11] width 17 height 9
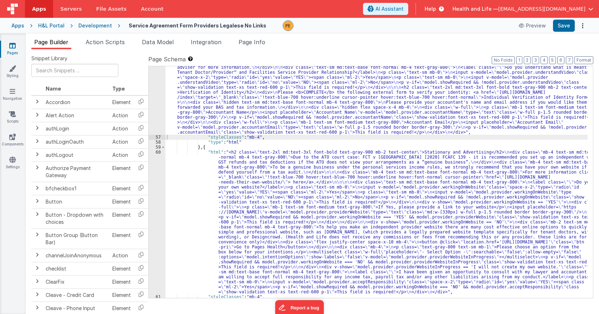
scroll to position [664, 0]
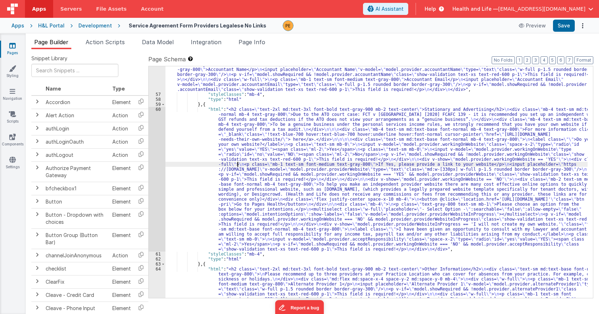
click at [238, 164] on div ""html" : "<h2 class= \" text-2xl md:text-3xl font-bold text-gray-900 mb-2 text-…" at bounding box center [377, 250] width 422 height 517
click at [158, 154] on div "60" at bounding box center [157, 179] width 17 height 145
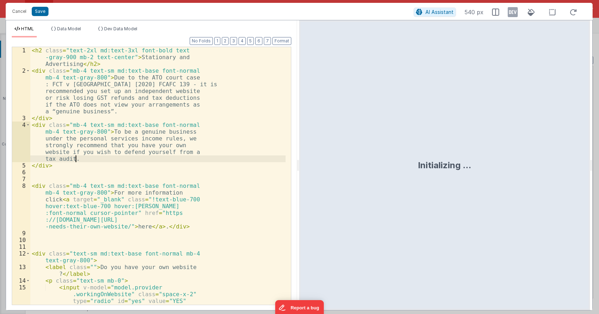
click at [158, 154] on div "< h2 class = "text-2xl md:text-3xl font-bold text -gray-900 mb-2 text-center" >…" at bounding box center [157, 189] width 255 height 285
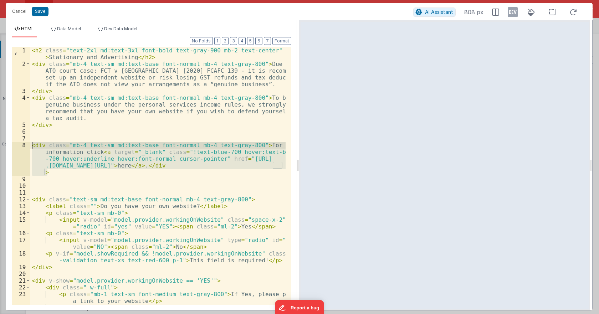
drag, startPoint x: 54, startPoint y: 175, endPoint x: 0, endPoint y: 145, distance: 61.5
click at [0, 145] on div "Cancel Save AI Assistant 808 px HTML Data Model Dev Data Model Format 7 6 5 4 3…" at bounding box center [299, 157] width 599 height 314
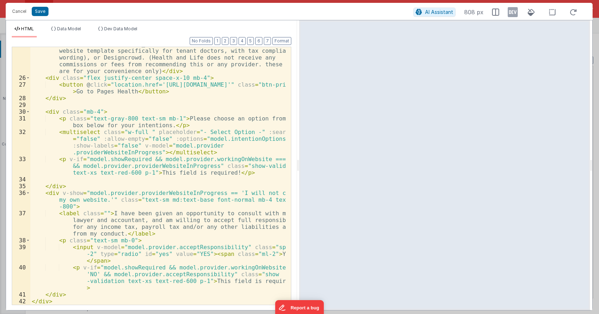
scroll to position [291, 0]
click at [45, 12] on button "Save" at bounding box center [40, 11] width 17 height 9
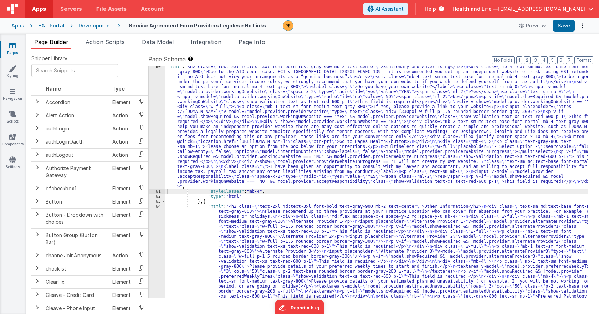
scroll to position [771, 0]
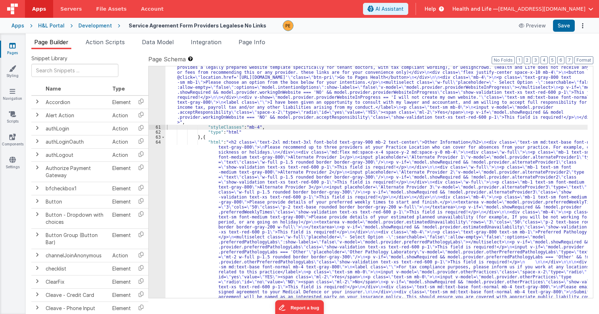
click at [233, 198] on div ""html" : "<h2 class= \" text-2xl md:text-3xl font-bold text-gray-900 mb-2 text-…" at bounding box center [377, 271] width 422 height 542
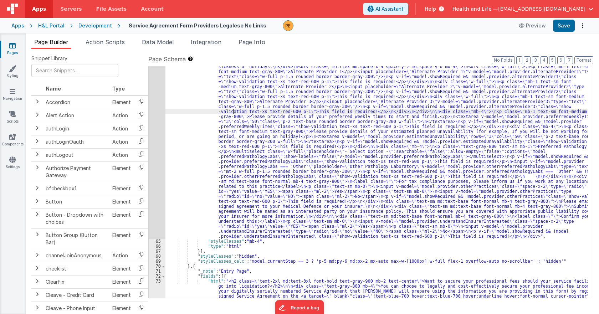
scroll to position [856, 0]
click at [161, 143] on div "64" at bounding box center [157, 146] width 17 height 185
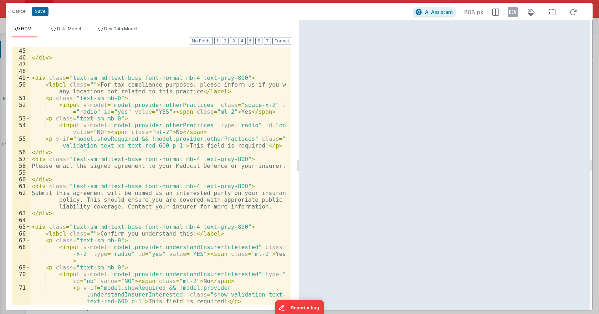
scroll to position [542, 0]
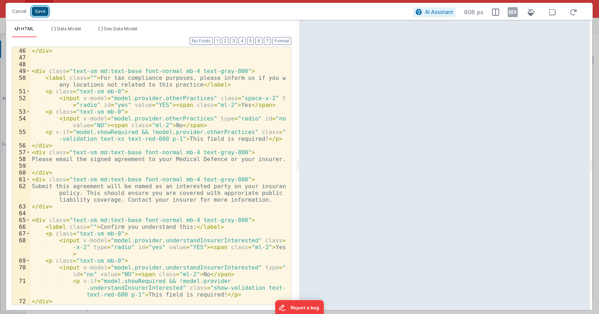
click at [46, 13] on button "Save" at bounding box center [40, 11] width 17 height 9
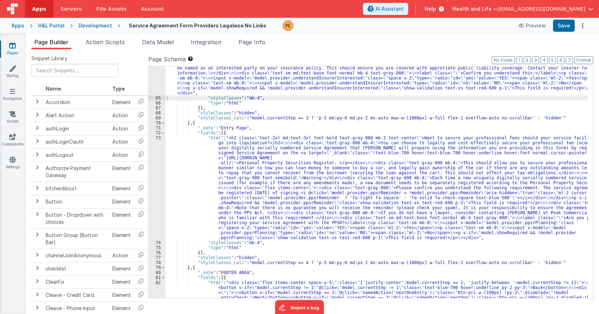
scroll to position [1028, 0]
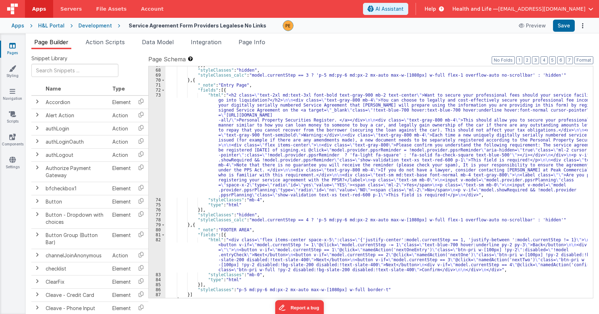
click at [233, 141] on div "}] , "styleClasses" : "hidden" , "styleClasses_calc" : "model.currentStep == 3 …" at bounding box center [377, 184] width 422 height 242
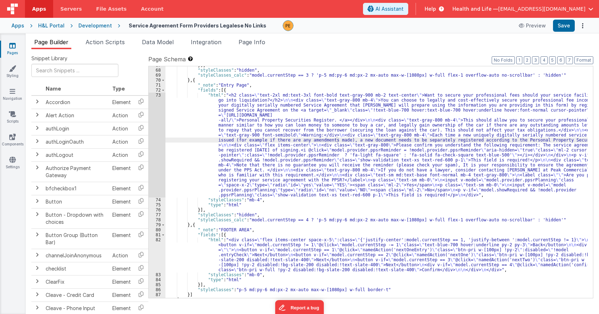
click at [161, 126] on div "73" at bounding box center [157, 145] width 17 height 105
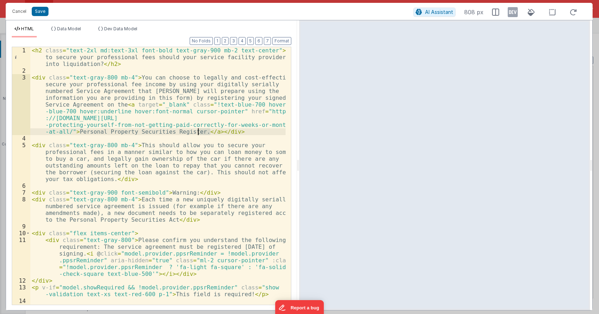
drag, startPoint x: 211, startPoint y: 131, endPoint x: 198, endPoint y: 131, distance: 12.5
click at [198, 131] on div "< h2 class = "text-2xl md:text-3xl font-bold text-gray-900 mb-2 text-center" > …" at bounding box center [157, 196] width 255 height 299
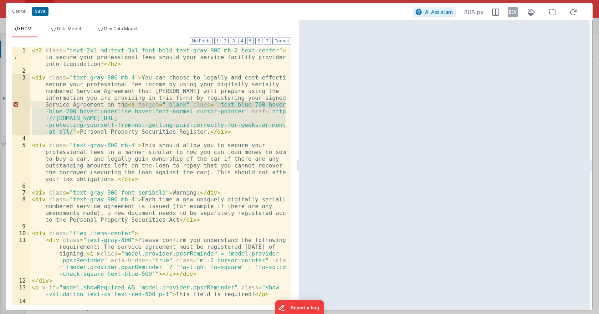
drag, startPoint x: 75, startPoint y: 132, endPoint x: 123, endPoint y: 106, distance: 54.6
click at [123, 106] on div "< h2 class = "text-2xl md:text-3xl font-bold text-gray-900 mb-2 text-center" > …" at bounding box center [157, 196] width 255 height 299
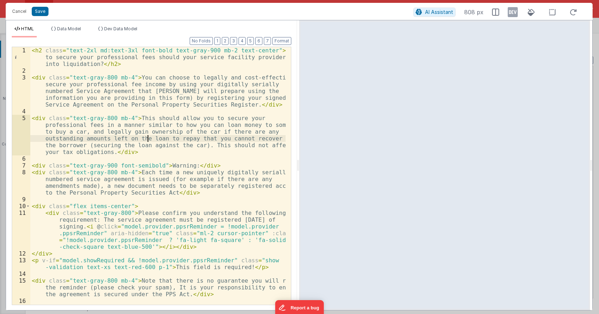
click at [147, 135] on div "< h2 class = "text-2xl md:text-3xl font-bold text-gray-900 mb-2 text-center" > …" at bounding box center [157, 196] width 255 height 299
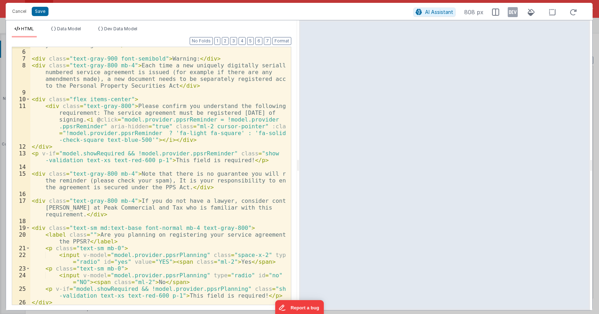
scroll to position [108, 0]
click at [45, 13] on button "Save" at bounding box center [40, 11] width 17 height 9
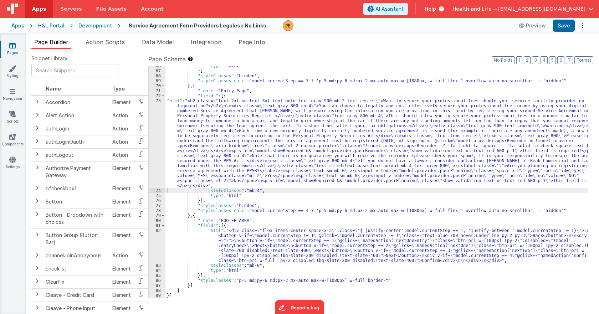
scroll to position [1022, 0]
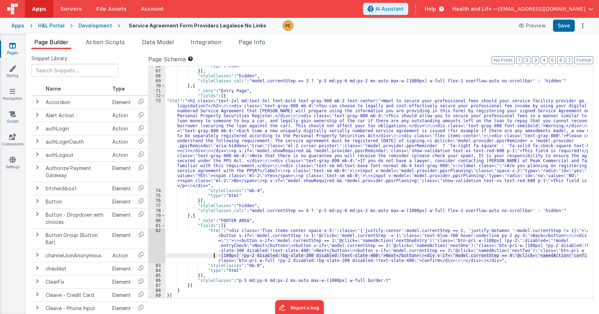
click at [213, 254] on div ""type" : "html" }] , "styleClasses" : "hidden" , "styleClasses_calc" : "model.c…" at bounding box center [377, 185] width 422 height 242
click at [558, 27] on button "Save" at bounding box center [564, 26] width 22 height 12
